Goal: Task Accomplishment & Management: Manage account settings

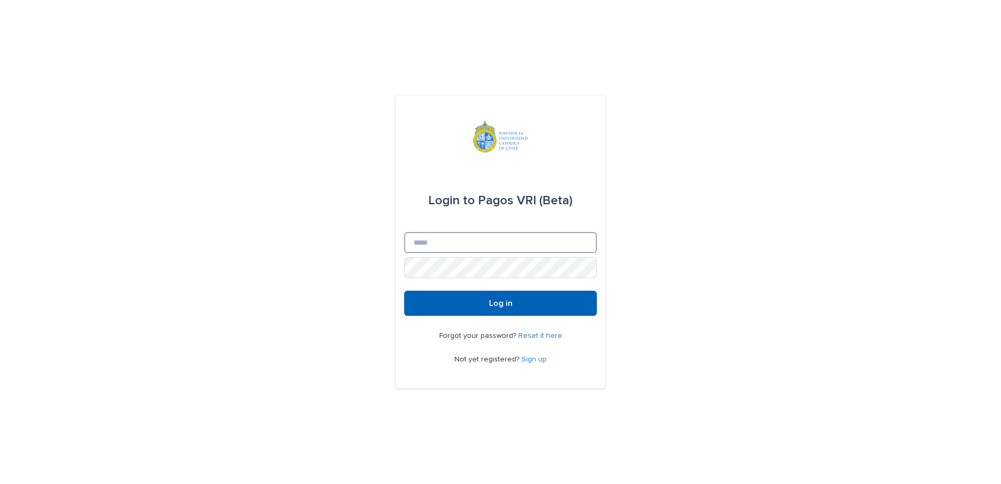
type input "**********"
click at [548, 307] on button "Log in" at bounding box center [500, 303] width 193 height 25
